Goal: Find specific page/section: Find specific page/section

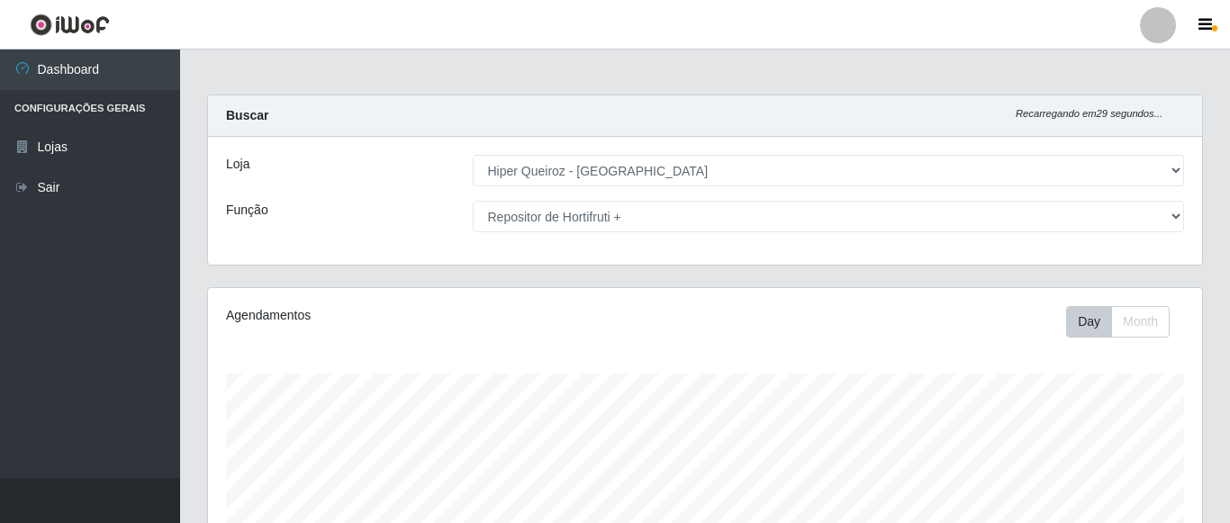
select select "497"
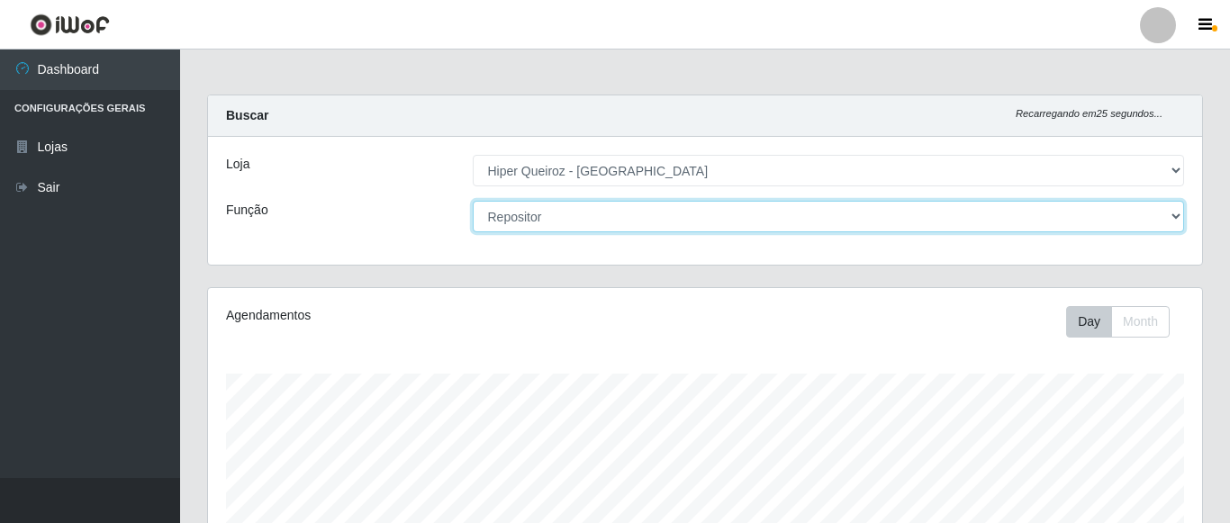
click option "Repositor" at bounding box center [0, 0] width 0 height 0
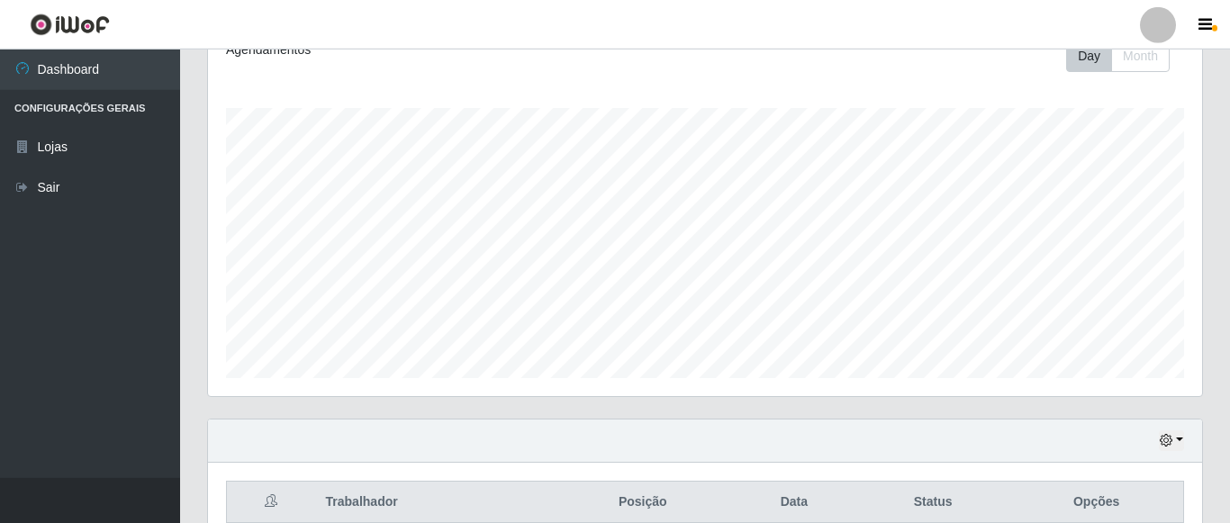
scroll to position [168, 0]
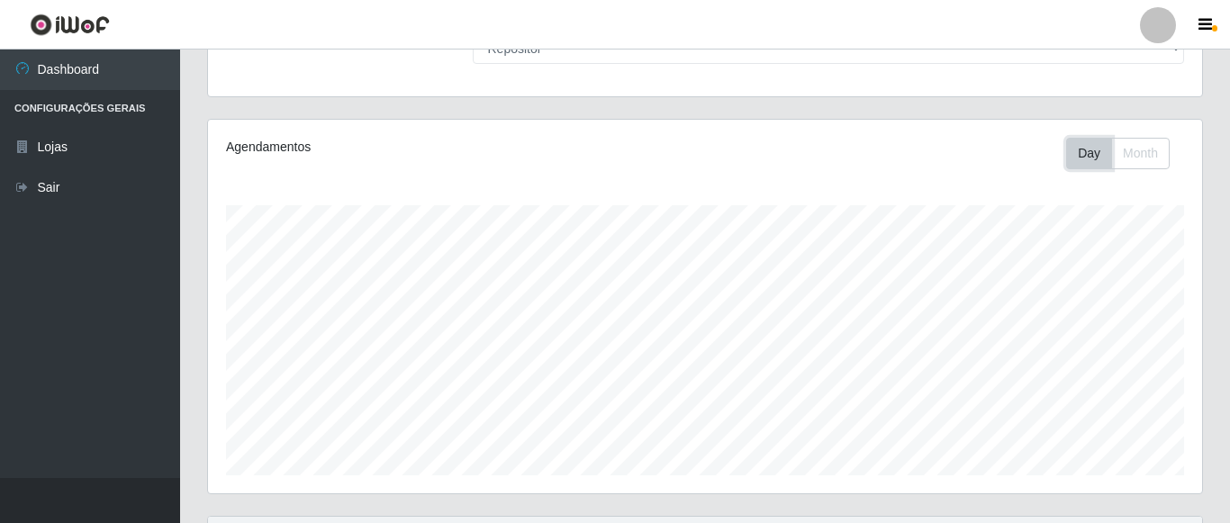
click at [1086, 150] on button "Day" at bounding box center [1090, 154] width 46 height 32
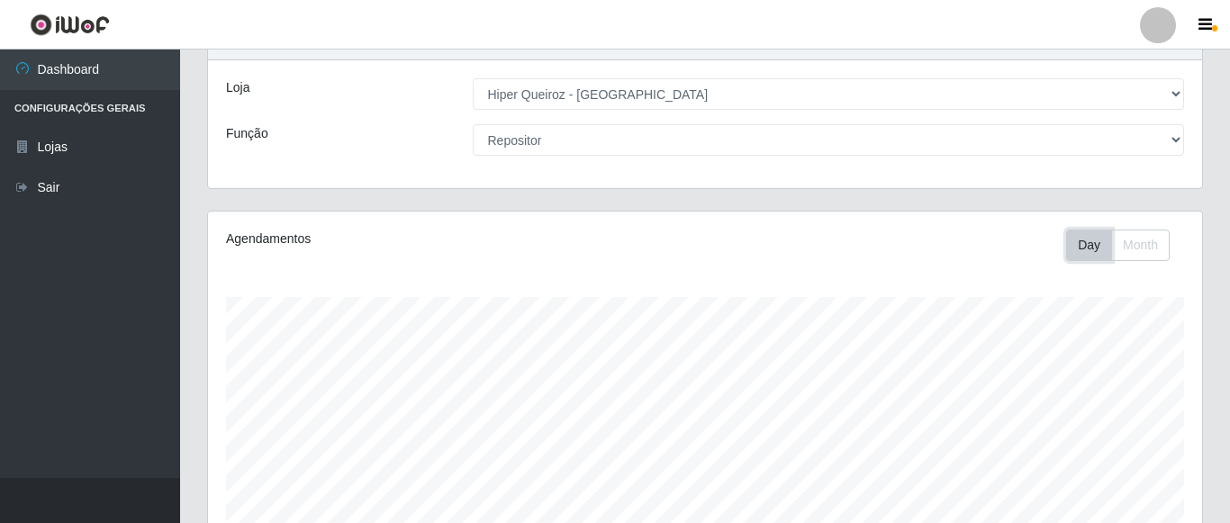
scroll to position [0, 0]
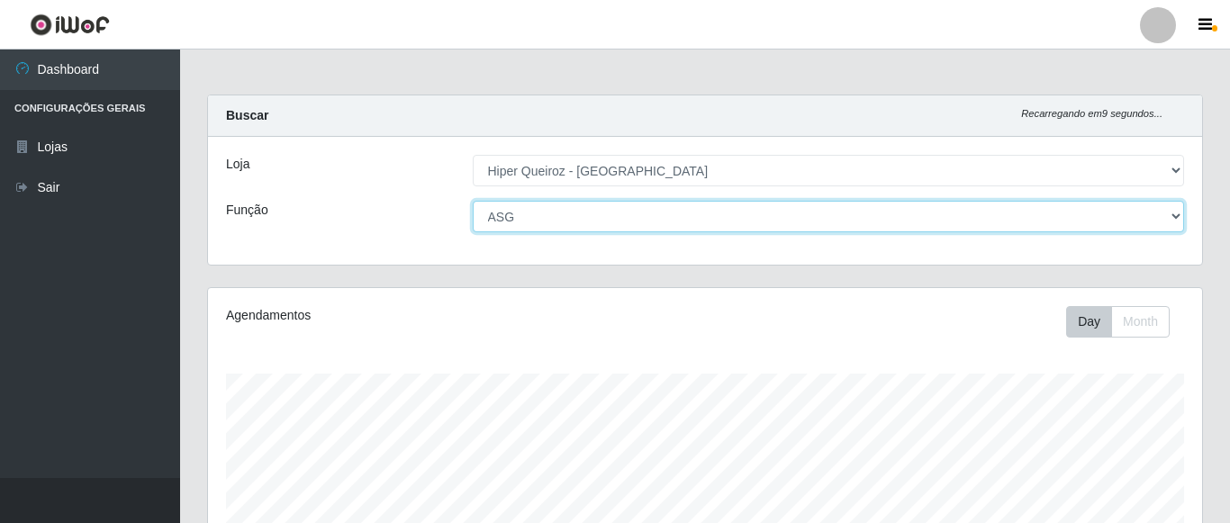
click option "ASG" at bounding box center [0, 0] width 0 height 0
click at [473, 201] on select "[Selecione...] ASG ASG + ASG ++ Embalador Embalador + Embalador ++ Repositor Re…" at bounding box center [829, 217] width 713 height 32
select select "1"
click option "Embalador" at bounding box center [0, 0] width 0 height 0
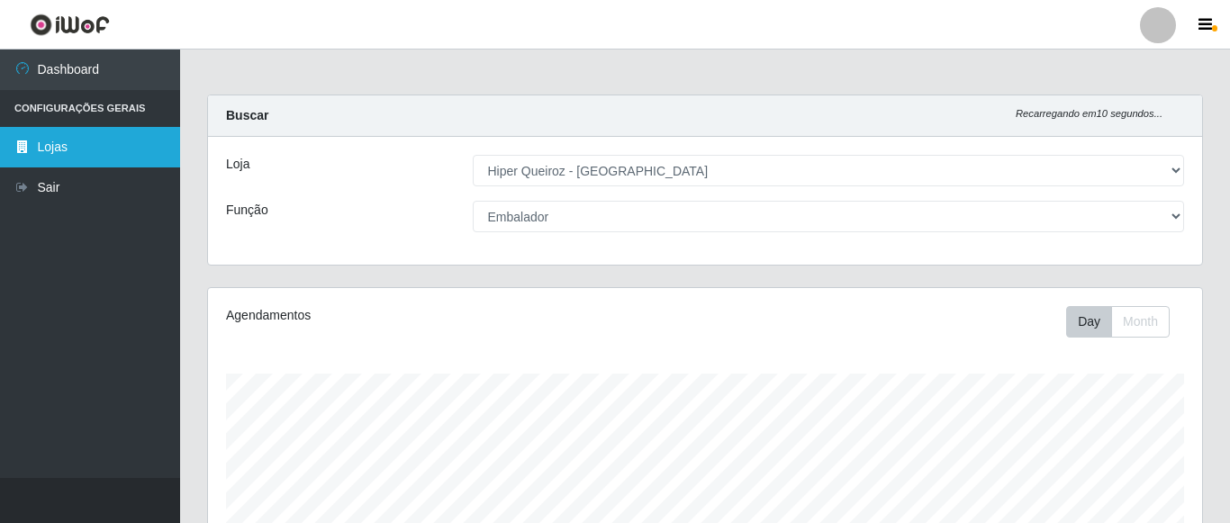
click at [77, 141] on link "Lojas" at bounding box center [90, 147] width 180 height 41
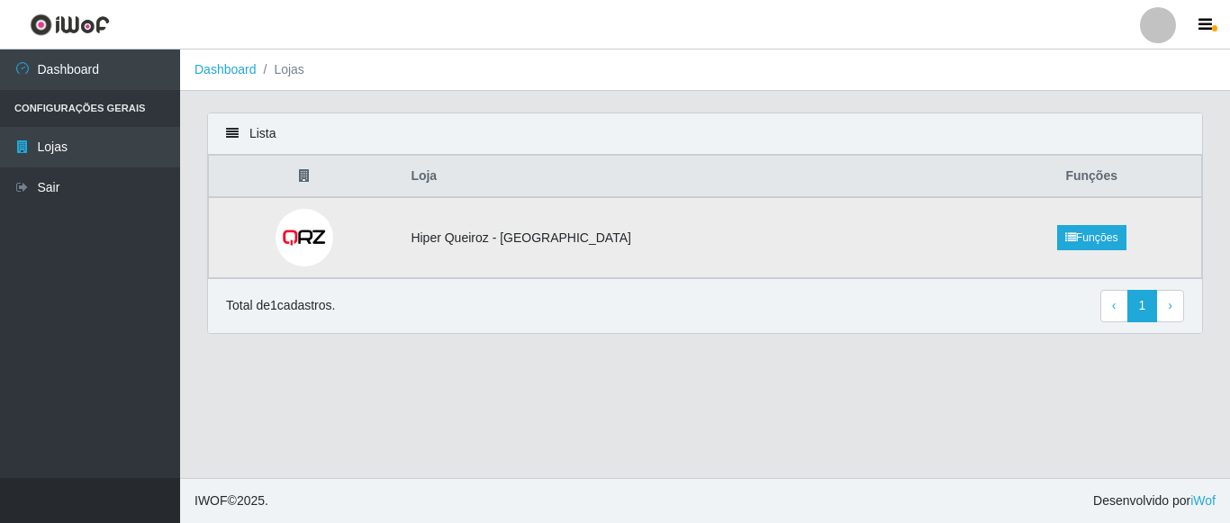
click at [475, 239] on td "Hiper Queiroz - [GEOGRAPHIC_DATA]" at bounding box center [691, 237] width 582 height 81
click at [1099, 245] on link "Funções" at bounding box center [1091, 237] width 69 height 25
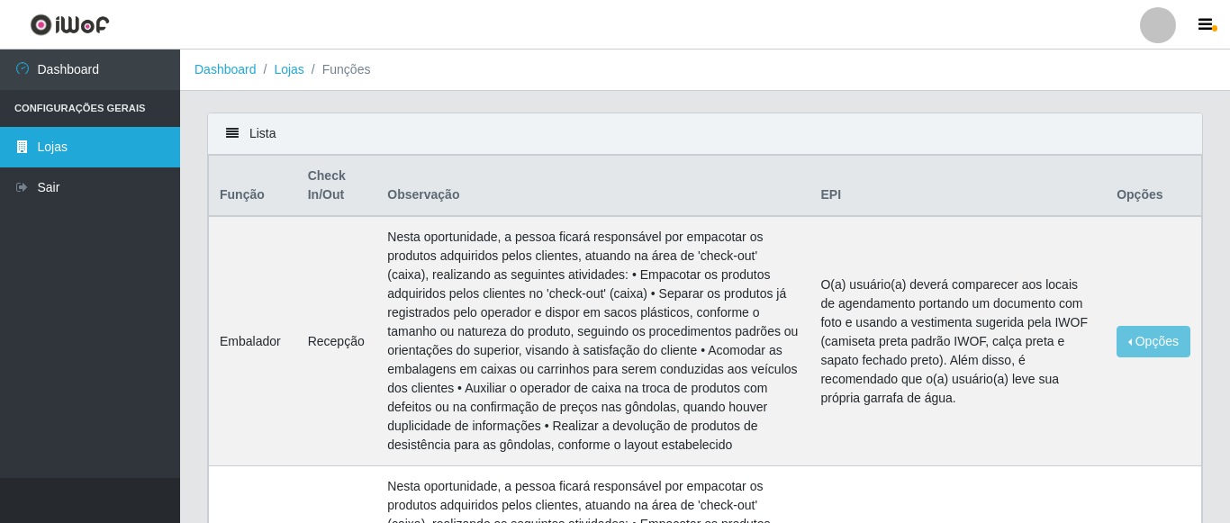
click at [91, 150] on link "Lojas" at bounding box center [90, 147] width 180 height 41
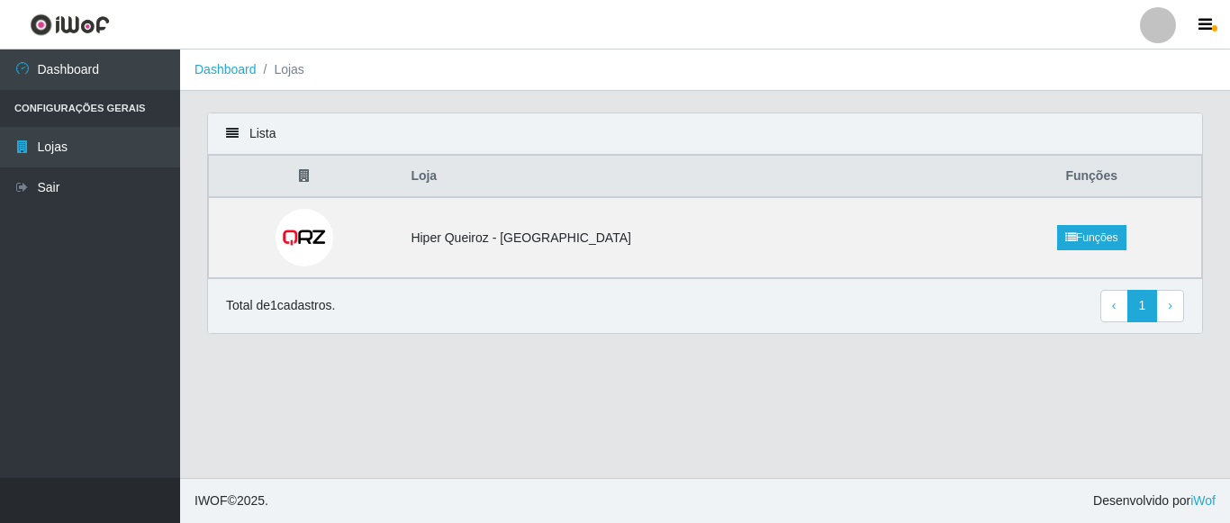
click at [457, 177] on th "Loja" at bounding box center [691, 177] width 582 height 42
click at [330, 246] on img at bounding box center [305, 238] width 58 height 58
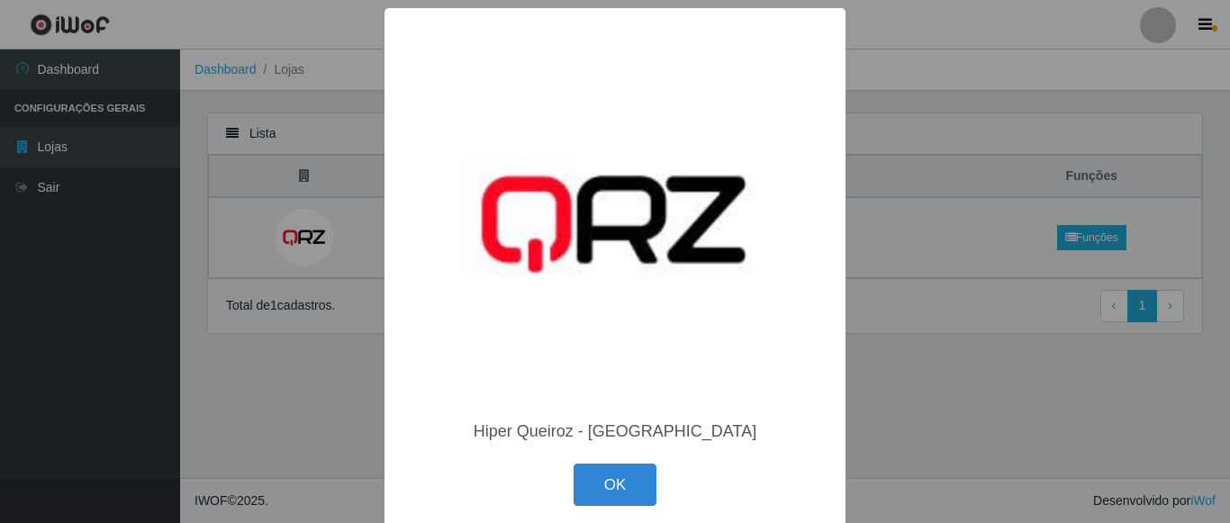
click at [903, 391] on div "× Hiper Queiroz - Nova Betânia [GEOGRAPHIC_DATA] Cancel" at bounding box center [615, 261] width 1230 height 523
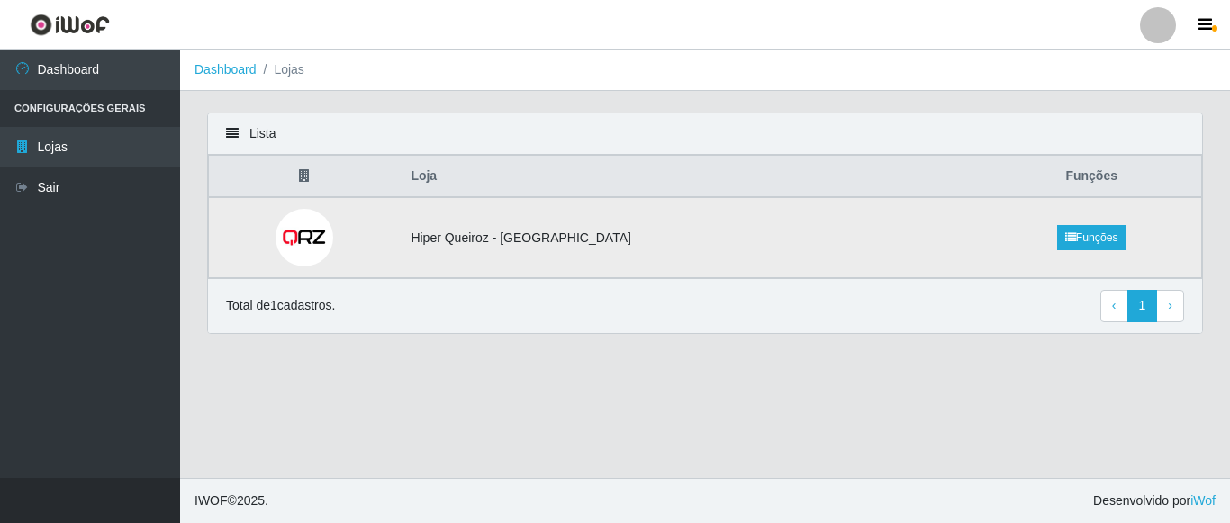
click at [550, 238] on td "Hiper Queiroz - [GEOGRAPHIC_DATA]" at bounding box center [691, 237] width 582 height 81
click at [1066, 235] on icon at bounding box center [1071, 237] width 11 height 11
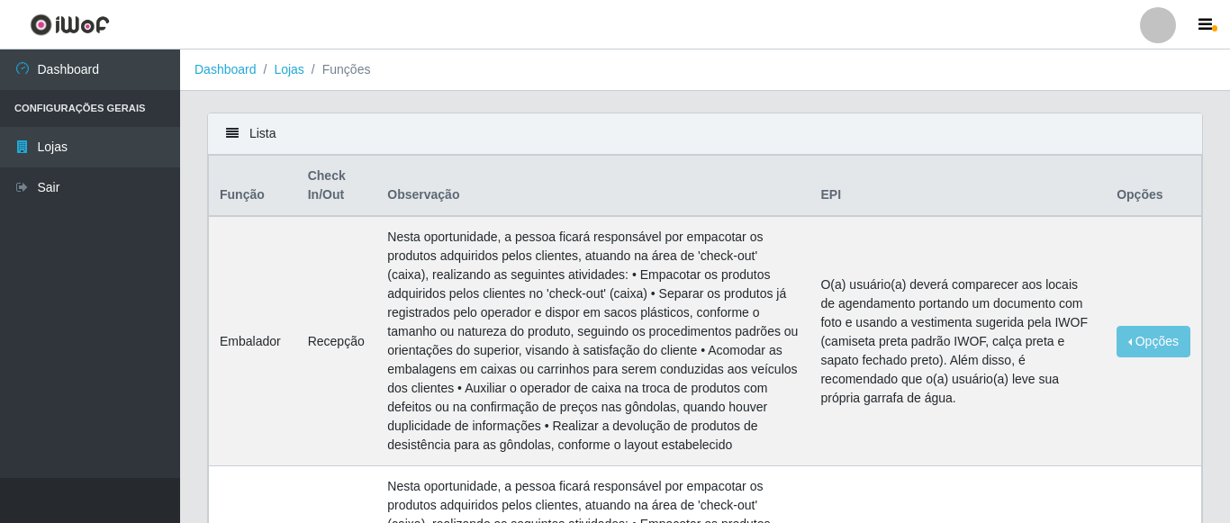
click at [234, 140] on icon at bounding box center [232, 133] width 13 height 13
click at [231, 135] on icon at bounding box center [232, 133] width 13 height 13
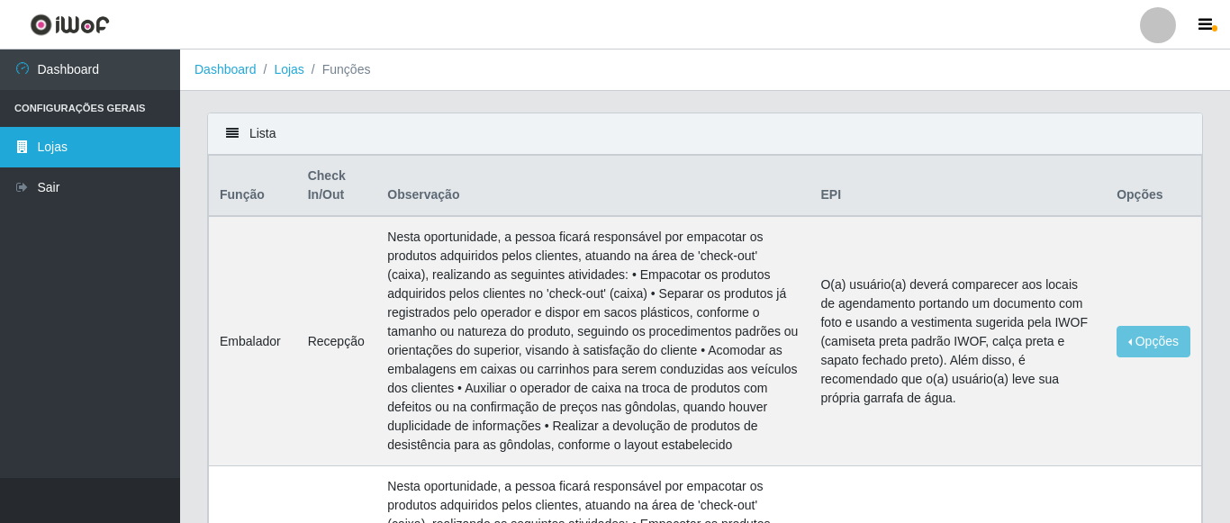
click at [68, 138] on link "Lojas" at bounding box center [90, 147] width 180 height 41
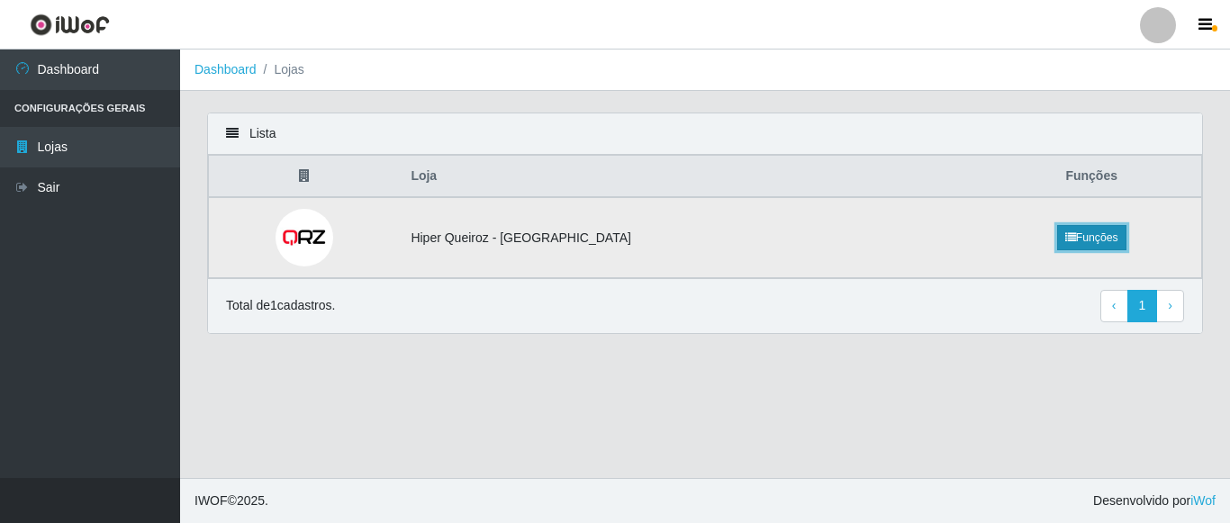
click at [1091, 239] on link "Funções" at bounding box center [1091, 237] width 69 height 25
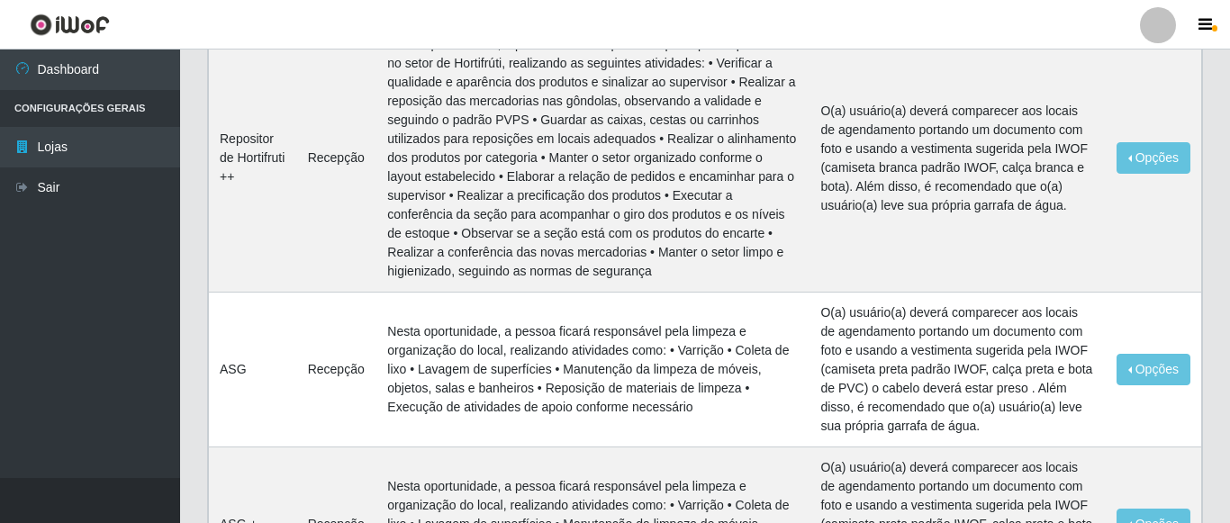
scroll to position [2300, 0]
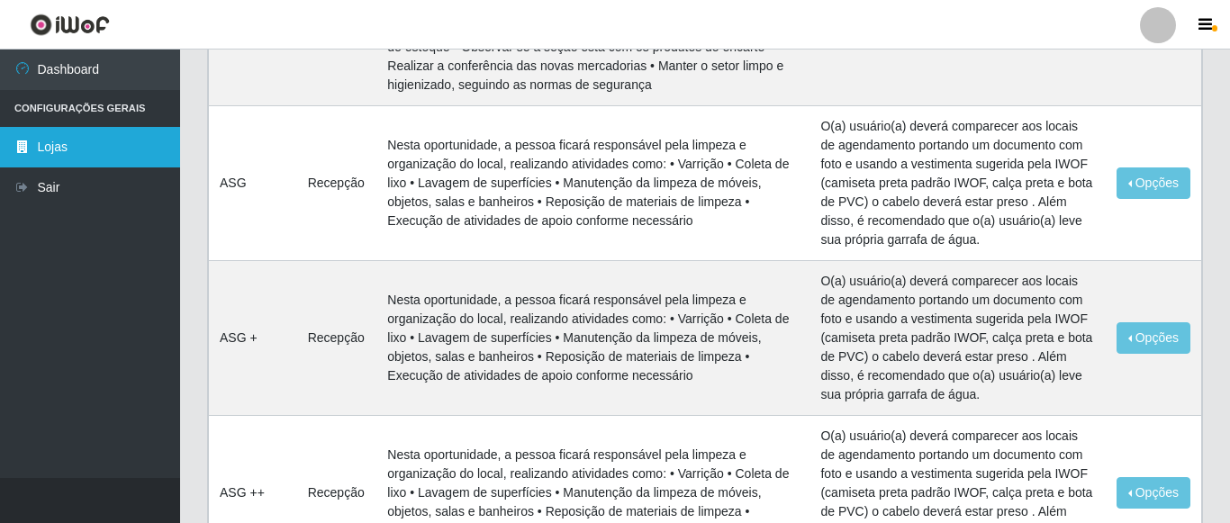
click at [33, 141] on link "Lojas" at bounding box center [90, 147] width 180 height 41
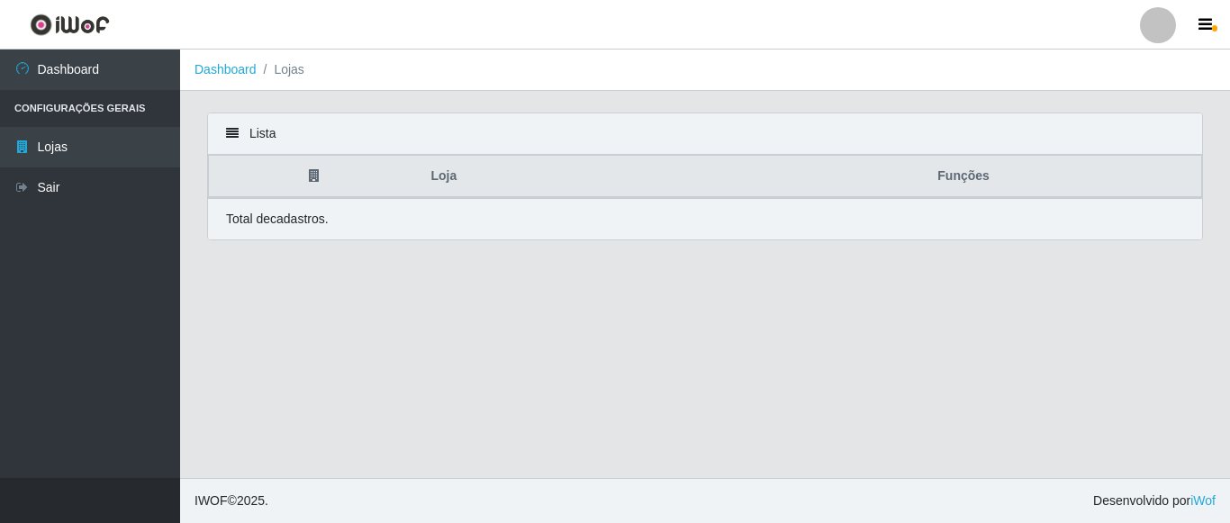
click at [55, 110] on li "Configurações Gerais" at bounding box center [90, 108] width 180 height 37
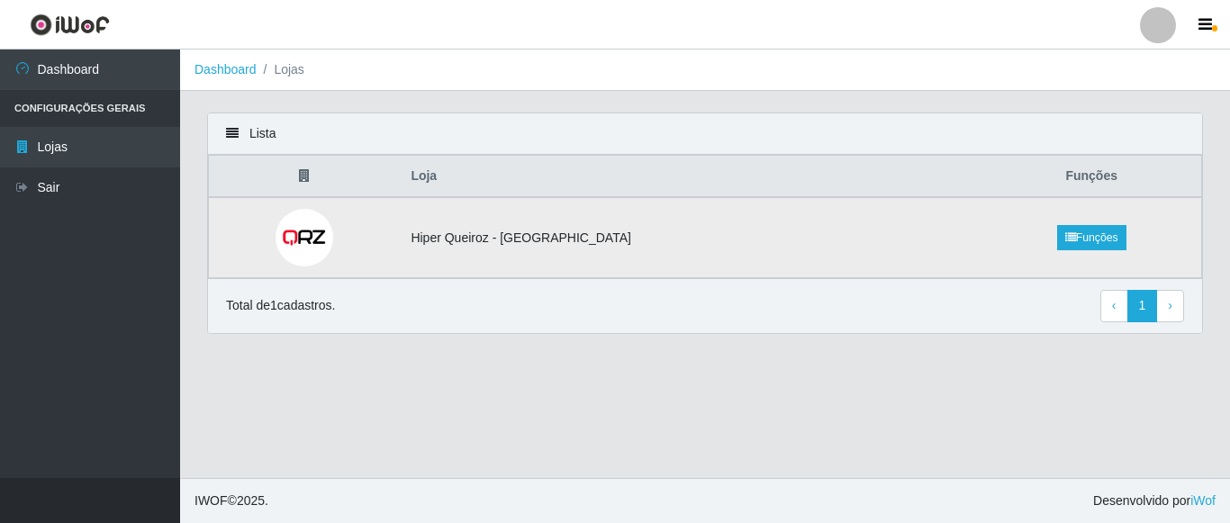
click at [333, 239] on img at bounding box center [305, 238] width 58 height 58
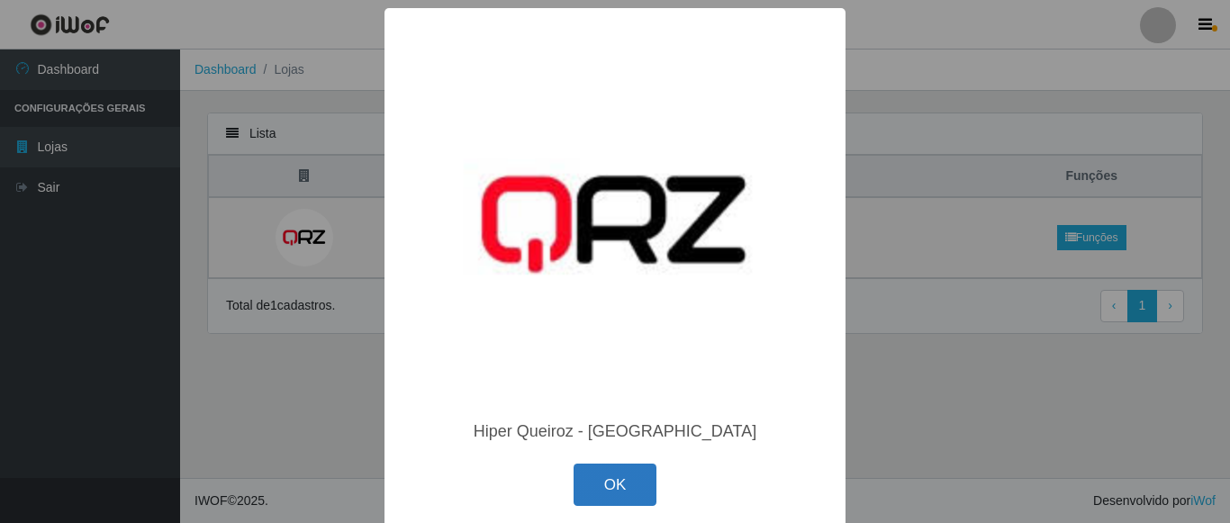
click at [599, 483] on button "OK" at bounding box center [616, 485] width 84 height 42
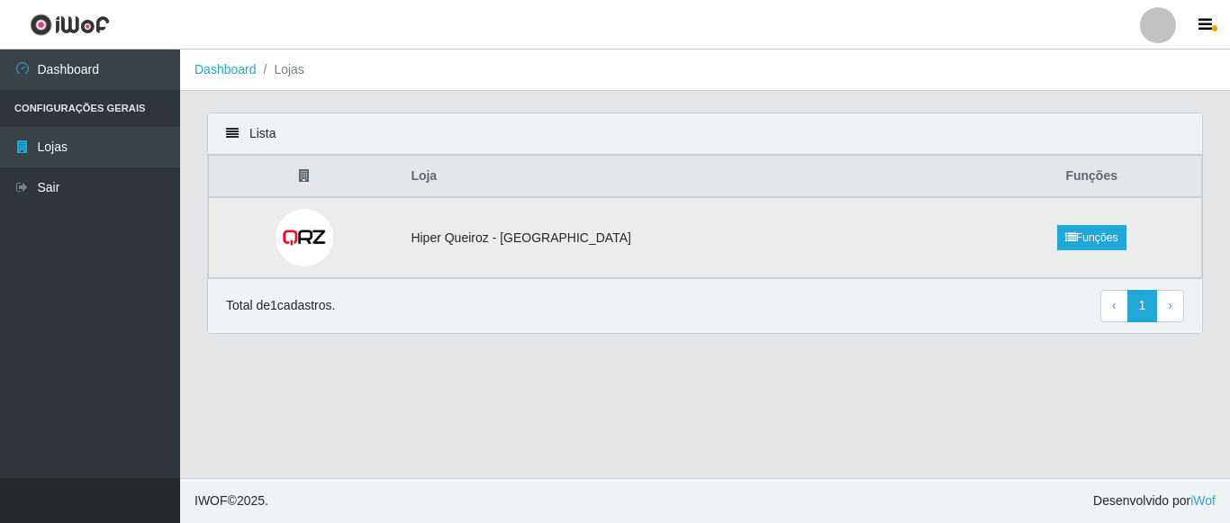
click at [578, 241] on td "Hiper Queiroz - [GEOGRAPHIC_DATA]" at bounding box center [691, 237] width 582 height 81
click at [255, 139] on div "Lista" at bounding box center [705, 133] width 994 height 41
click at [1076, 185] on th "Funções" at bounding box center [1092, 177] width 220 height 42
click at [1120, 307] on link "‹ Previous" at bounding box center [1115, 306] width 28 height 32
click at [1119, 312] on link "‹ Previous" at bounding box center [1115, 306] width 28 height 32
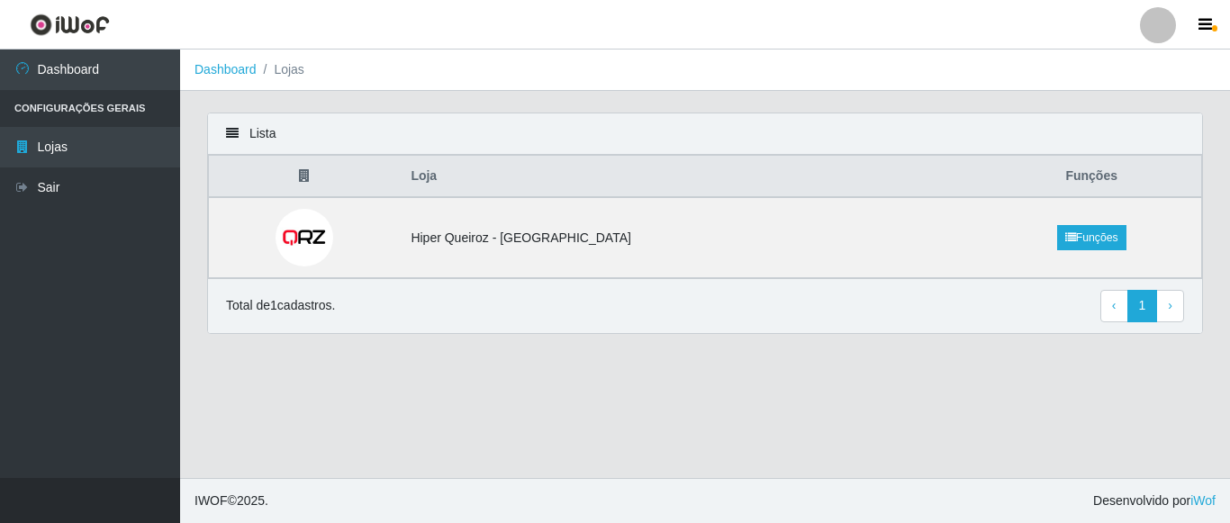
click at [280, 78] on li "Lojas" at bounding box center [281, 69] width 48 height 19
click at [1209, 21] on icon "button" at bounding box center [1206, 25] width 14 height 16
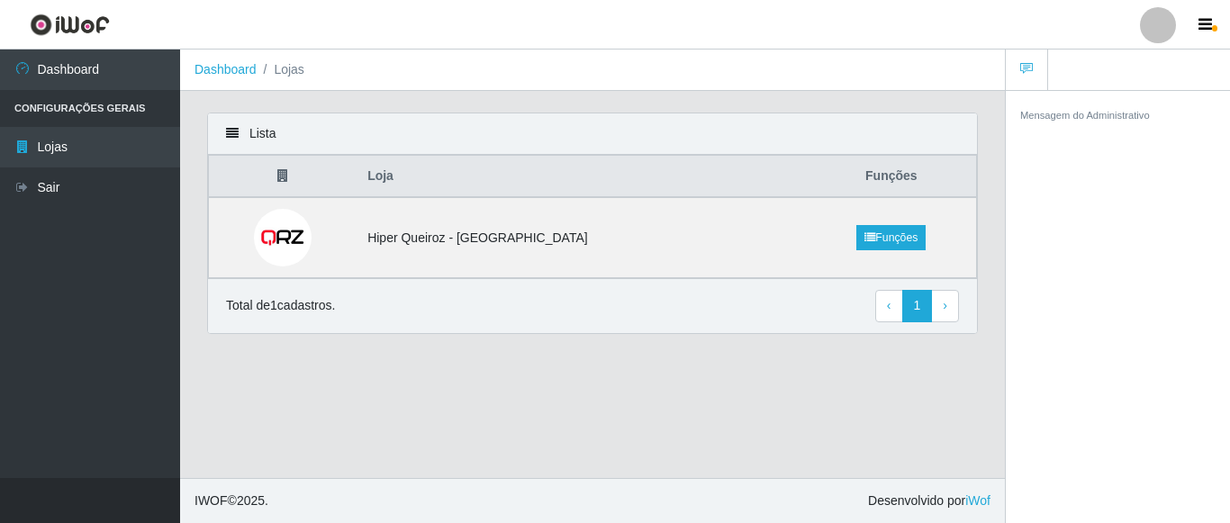
click at [1068, 18] on header "Perfil Alterar Senha Sair" at bounding box center [615, 25] width 1230 height 50
click at [875, 168] on th "Funções" at bounding box center [892, 177] width 170 height 42
click at [308, 184] on th at bounding box center [283, 177] width 149 height 42
click at [300, 178] on th at bounding box center [283, 177] width 149 height 42
click at [278, 319] on div "Total de 1 cadastros. ‹ Previous 1 › Next" at bounding box center [592, 306] width 733 height 32
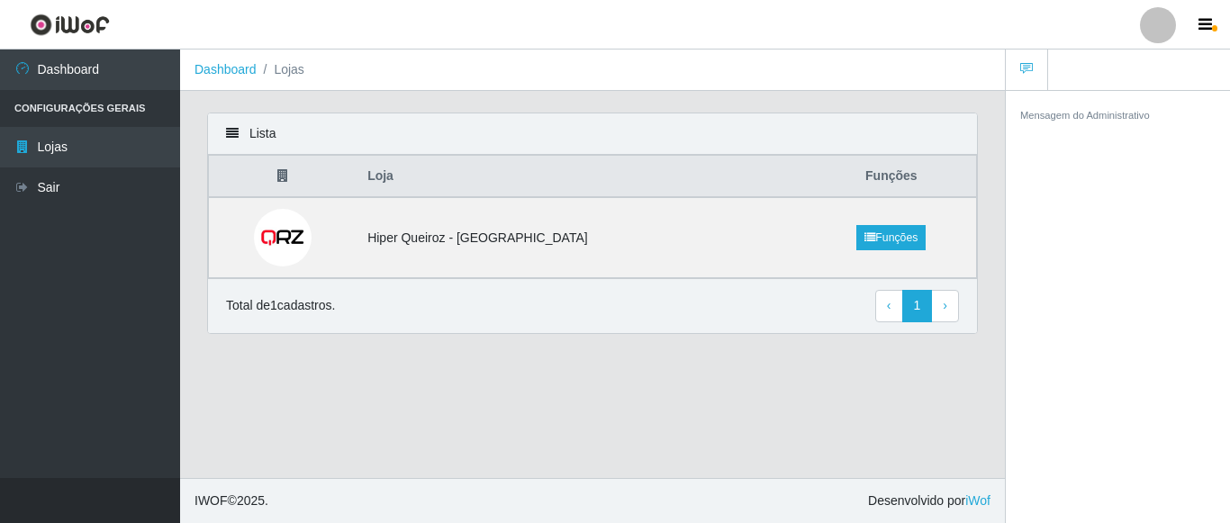
click at [236, 131] on icon at bounding box center [232, 133] width 13 height 13
